Goal: Complete application form

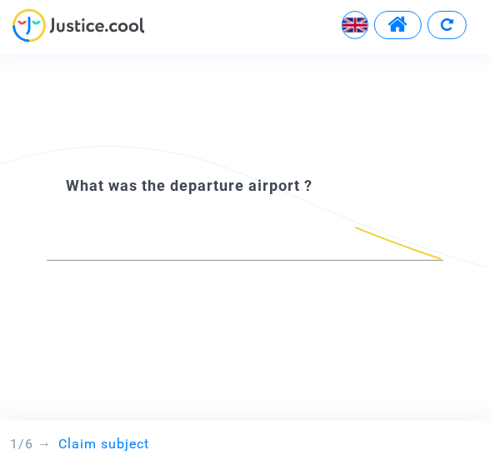
click at [359, 19] on img at bounding box center [355, 25] width 25 height 25
click at [312, 78] on div "Français" at bounding box center [301, 68] width 132 height 40
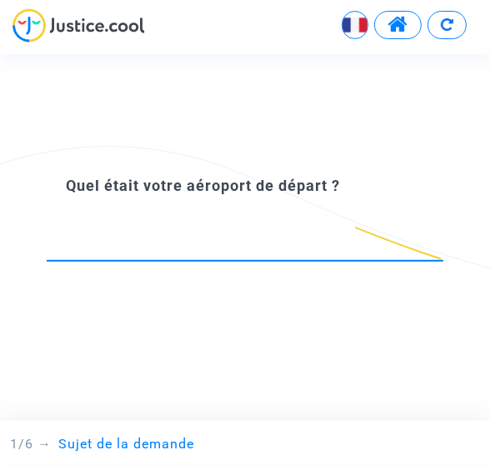
click at [211, 246] on input at bounding box center [245, 247] width 397 height 15
